Goal: Information Seeking & Learning: Learn about a topic

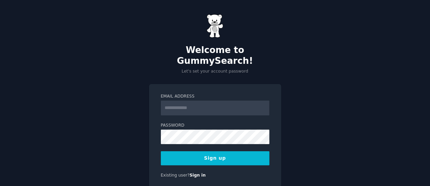
scroll to position [16, 0]
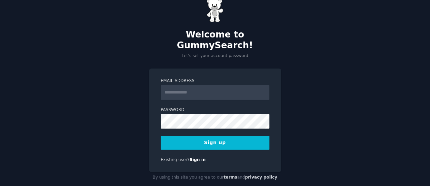
click at [195, 85] on input "Email Address" at bounding box center [215, 92] width 109 height 15
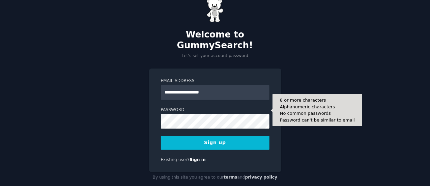
type input "**********"
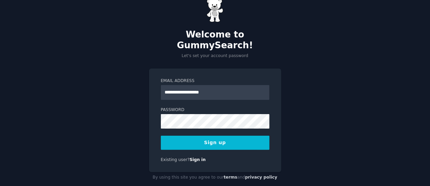
click at [225, 136] on button "Sign up" at bounding box center [215, 143] width 109 height 14
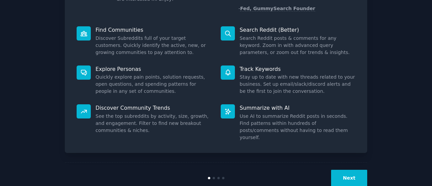
scroll to position [78, 0]
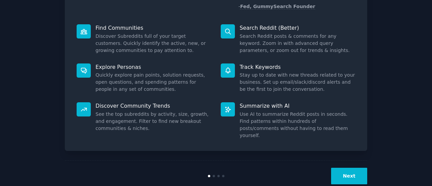
click at [357, 168] on button "Next" at bounding box center [349, 176] width 36 height 17
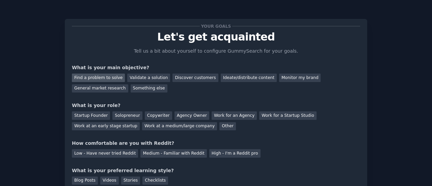
click at [100, 78] on div "Find a problem to solve" at bounding box center [98, 78] width 53 height 8
click at [150, 79] on div "Validate a solution" at bounding box center [148, 78] width 43 height 8
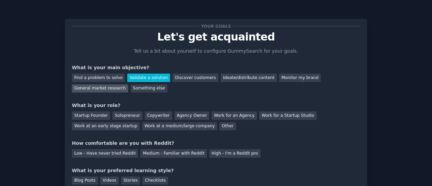
click at [128, 84] on div "General market research" at bounding box center [100, 88] width 56 height 8
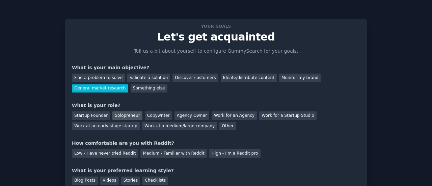
click at [117, 114] on div "Solopreneur" at bounding box center [127, 115] width 30 height 8
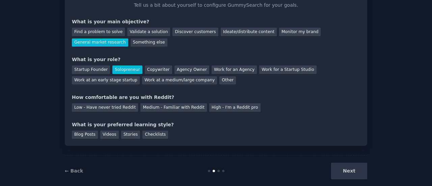
scroll to position [55, 0]
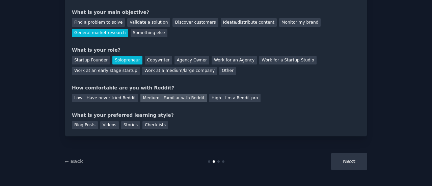
click at [156, 100] on div "Medium - Familiar with Reddit" at bounding box center [173, 98] width 66 height 8
click at [77, 123] on div "Blog Posts" at bounding box center [85, 125] width 26 height 8
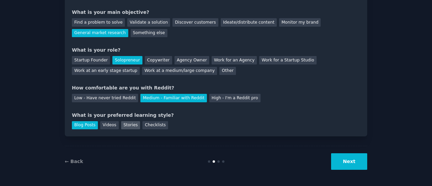
click at [124, 125] on div "Stories" at bounding box center [130, 125] width 19 height 8
click at [78, 122] on div "Blog Posts" at bounding box center [85, 125] width 26 height 8
click at [127, 124] on div "Stories" at bounding box center [130, 125] width 19 height 8
click at [344, 160] on button "Next" at bounding box center [349, 161] width 36 height 17
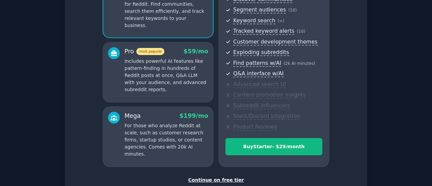
scroll to position [128, 0]
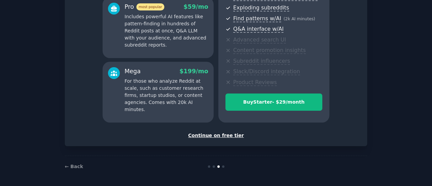
click at [218, 137] on div "Continue on free tier" at bounding box center [216, 135] width 288 height 7
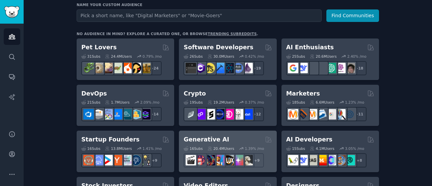
scroll to position [135, 0]
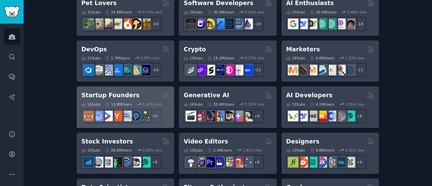
click at [133, 97] on div "Startup Founders" at bounding box center [125, 95] width 88 height 8
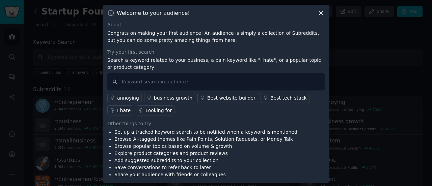
scroll to position [1, 0]
click at [317, 15] on icon at bounding box center [320, 12] width 7 height 7
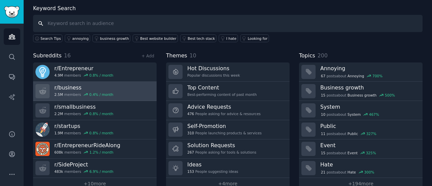
scroll to position [45, 0]
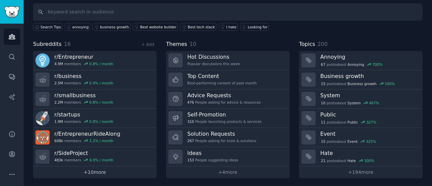
click at [95, 171] on link "+ 10 more" at bounding box center [94, 172] width 123 height 12
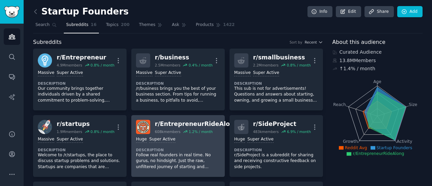
click at [191, 161] on p "Follow real founders in real time. No gurus, no hindsight. Just the raw, unfilt…" at bounding box center [178, 161] width 84 height 18
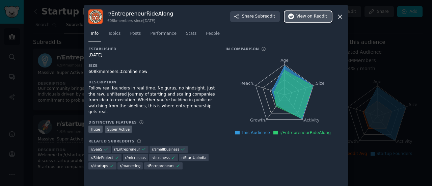
click at [322, 13] on span "on Reddit" at bounding box center [317, 16] width 20 height 6
click at [338, 19] on icon at bounding box center [339, 16] width 7 height 7
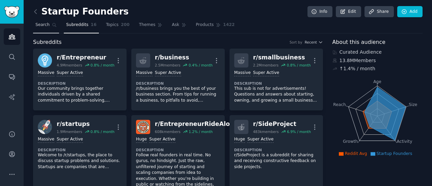
click at [53, 23] on icon at bounding box center [55, 25] width 4 height 4
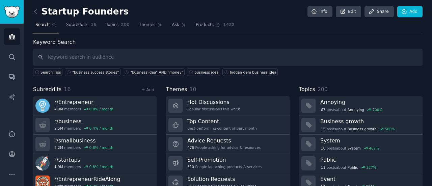
click at [94, 58] on input "text" at bounding box center [227, 57] width 389 height 17
type input "business idea doing suprisingly well"
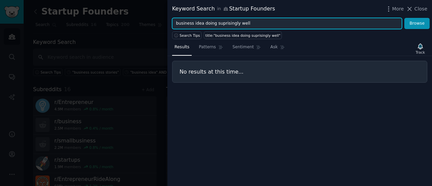
drag, startPoint x: 233, startPoint y: 25, endPoint x: 212, endPoint y: 26, distance: 21.9
click at [212, 26] on input "business idea doing suprisingly well" at bounding box center [287, 23] width 230 height 11
click at [229, 21] on input "business idea doing well" at bounding box center [287, 23] width 230 height 11
type input "business idea doing well"
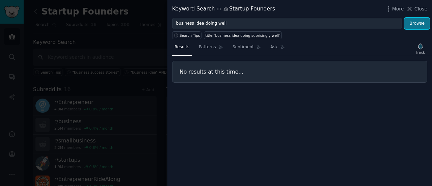
click at [425, 24] on button "Browse" at bounding box center [416, 23] width 25 height 11
click at [227, 12] on div "Keyword Search in Startup Founders" at bounding box center [223, 9] width 103 height 8
click at [223, 7] on icon at bounding box center [225, 8] width 5 height 5
click at [395, 6] on span "More" at bounding box center [398, 8] width 12 height 7
click at [416, 7] on span "Close" at bounding box center [420, 8] width 13 height 7
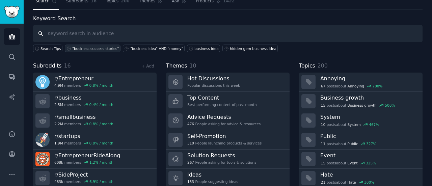
scroll to position [45, 0]
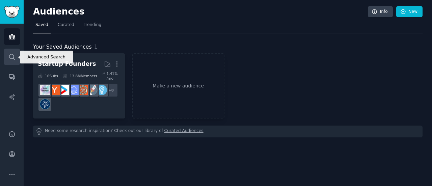
click at [15, 54] on icon "Sidebar" at bounding box center [11, 56] width 7 height 7
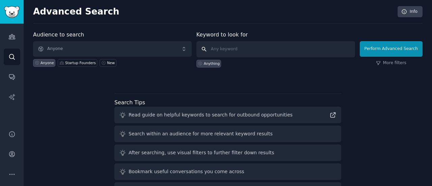
click at [227, 52] on input "text" at bounding box center [275, 49] width 159 height 16
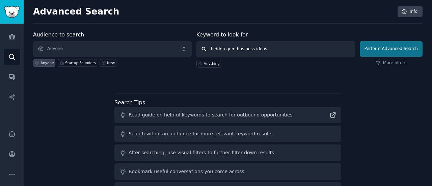
type input "hidden gem business ideas"
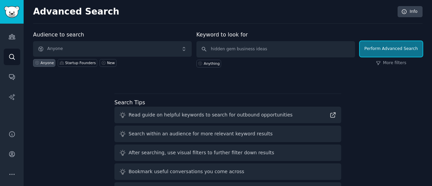
click at [370, 48] on button "Perform Advanced Search" at bounding box center [391, 49] width 63 height 16
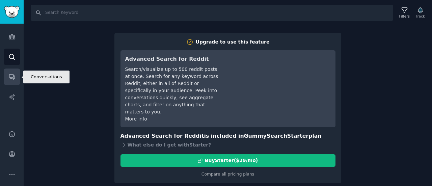
click at [9, 79] on icon "Sidebar" at bounding box center [11, 76] width 7 height 7
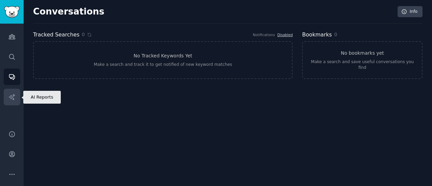
click at [10, 96] on icon "Sidebar" at bounding box center [11, 96] width 7 height 7
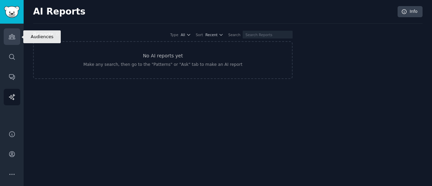
click at [13, 39] on icon "Sidebar" at bounding box center [12, 36] width 6 height 5
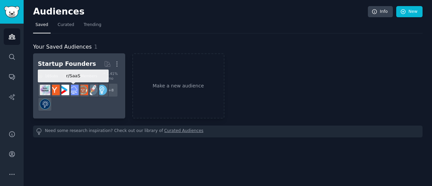
click at [71, 93] on img at bounding box center [73, 90] width 10 height 10
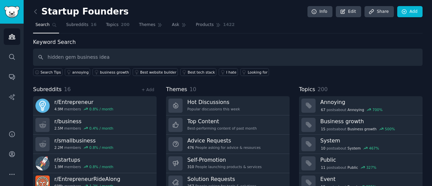
type input "hidden gem business idea"
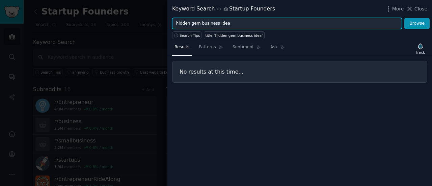
drag, startPoint x: 198, startPoint y: 24, endPoint x: 160, endPoint y: 15, distance: 39.1
click at [161, 16] on div "Keyword Search in Startup Founders More Close hidden gem business idea Browse S…" at bounding box center [216, 93] width 432 height 186
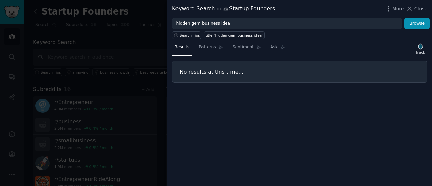
click at [160, 15] on div at bounding box center [216, 93] width 432 height 186
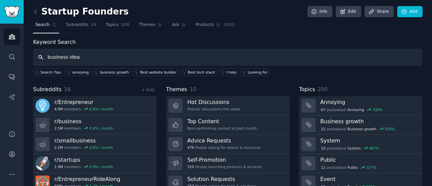
type input "business idea"
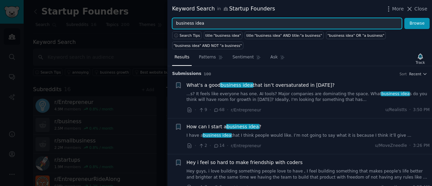
click at [220, 20] on input "business idea" at bounding box center [287, 23] width 230 height 11
click at [176, 22] on input "business idea"" at bounding box center [287, 23] width 230 height 11
click at [227, 22] on input ""business idea"" at bounding box center [287, 23] width 230 height 11
click at [404, 18] on button "Browse" at bounding box center [416, 23] width 25 height 11
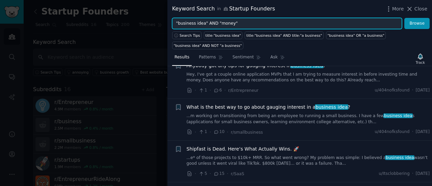
scroll to position [101, 0]
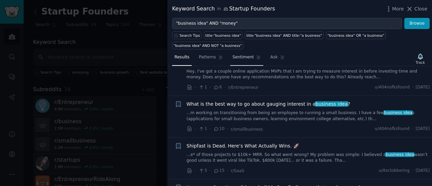
click at [236, 54] on span "Sentiment" at bounding box center [242, 57] width 21 height 6
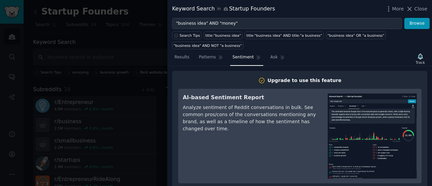
click at [224, 52] on nav "Results Patterns Sentiment Ask" at bounding box center [229, 59] width 115 height 14
click at [204, 54] on span "Patterns" at bounding box center [207, 57] width 17 height 6
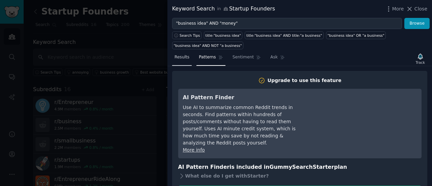
click at [186, 52] on link "Results" at bounding box center [182, 59] width 20 height 14
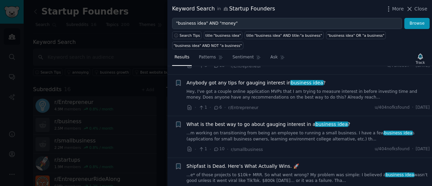
scroll to position [101, 0]
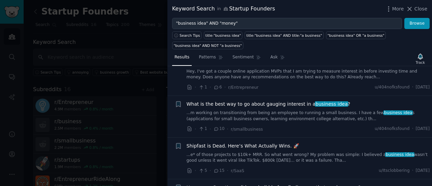
click at [341, 142] on div "Shipfast is Dead. Here’s What Actually Wins. 🚀" at bounding box center [308, 145] width 243 height 7
click at [196, 142] on span "Shipfast is Dead. Here’s What Actually Wins. 🚀" at bounding box center [243, 145] width 112 height 7
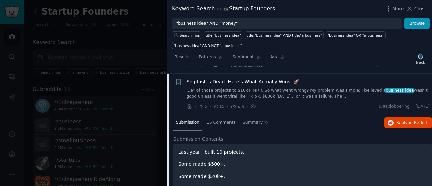
scroll to position [172, 0]
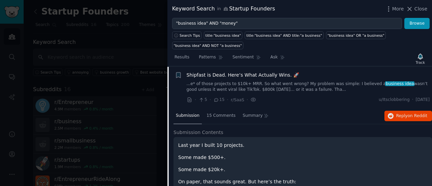
click at [275, 81] on link "...e* of those projects to $10k+ MRR. So what went wrong? My problem was simple…" at bounding box center [308, 87] width 243 height 12
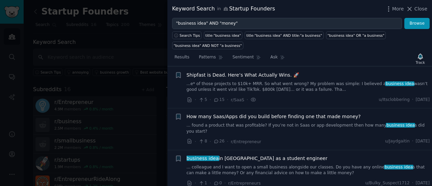
click at [247, 81] on link "...e* of those projects to $10k+ MRR. So what went wrong? My problem was simple…" at bounding box center [308, 87] width 243 height 12
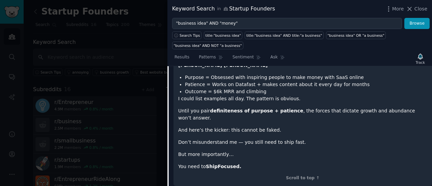
scroll to position [442, 0]
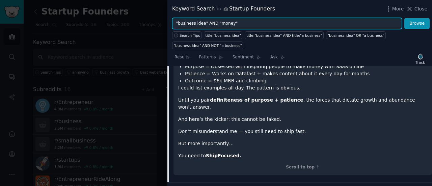
click at [239, 26] on input ""business idea" AND "money"" at bounding box center [287, 23] width 230 height 11
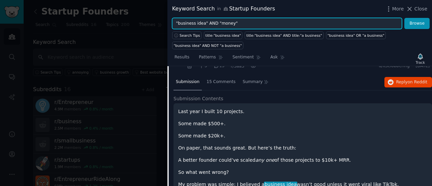
scroll to position [172, 0]
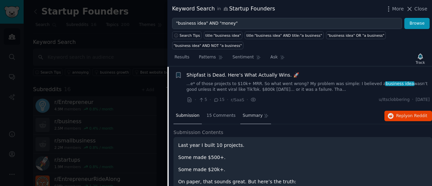
click at [245, 113] on span "Summary" at bounding box center [253, 116] width 20 height 6
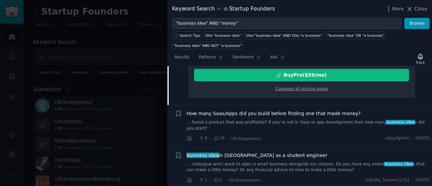
scroll to position [307, 0]
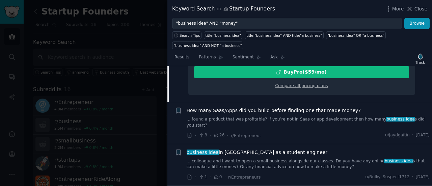
click at [254, 107] on span "How many Saas/Apps did you build before finding one that made money?" at bounding box center [274, 110] width 174 height 7
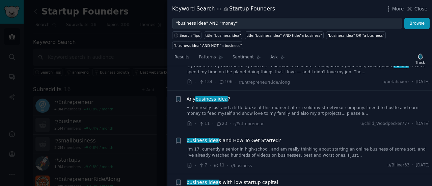
scroll to position [450, 0]
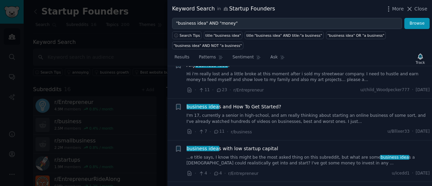
click at [279, 155] on link "...e title says, I know this might be the most asked thing on this subreddit, b…" at bounding box center [308, 161] width 243 height 12
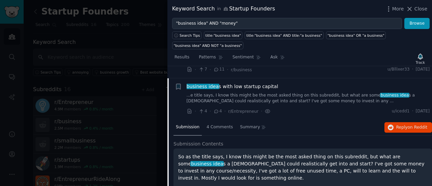
scroll to position [416, 0]
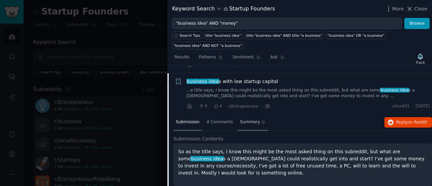
click at [240, 119] on span "Summary" at bounding box center [250, 122] width 20 height 6
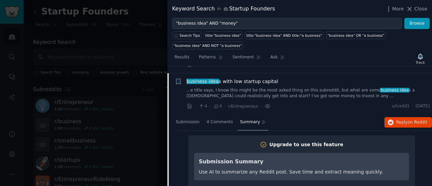
click at [219, 78] on span "business idea s with low startup capital" at bounding box center [233, 81] width 92 height 7
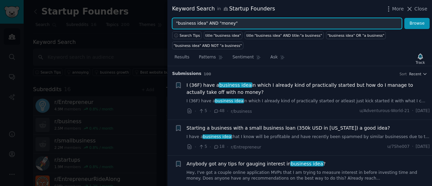
drag, startPoint x: 229, startPoint y: 23, endPoint x: 216, endPoint y: 24, distance: 13.2
click at [216, 24] on input ""business idea" AND "money"" at bounding box center [287, 23] width 230 height 11
click at [201, 22] on input ""business idea" AND "money"" at bounding box center [287, 23] width 230 height 11
drag, startPoint x: 233, startPoint y: 21, endPoint x: 194, endPoint y: 23, distance: 39.5
click at [194, 23] on input ""business idea" AND "money"" at bounding box center [287, 23] width 230 height 11
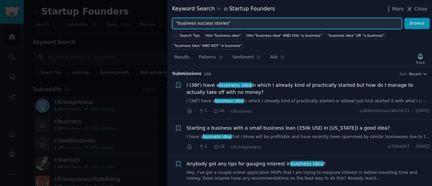
type input ""business success stories""
click at [404, 18] on button "Browse" at bounding box center [416, 23] width 25 height 11
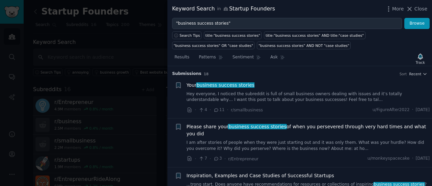
click at [237, 94] on link "Hey everyone, I noticed the subreddit is full of small business owners dealing …" at bounding box center [308, 97] width 243 height 12
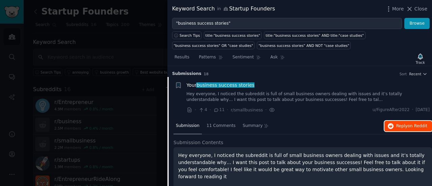
click at [391, 123] on icon "button" at bounding box center [391, 126] width 6 height 6
